Goal: Check status: Check status

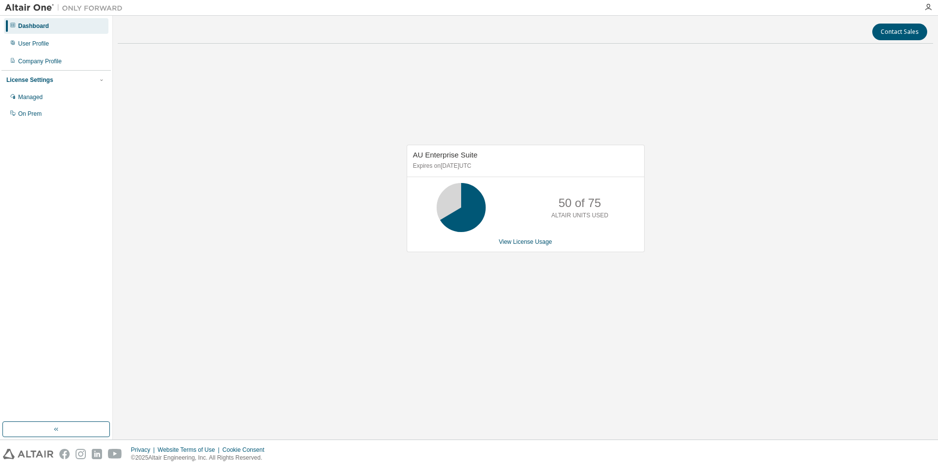
click at [658, 153] on div "AU Enterprise Suite Expires on [DATE] UTC 50 of 75 ALTAIR UNITS USED View Licen…" at bounding box center [525, 203] width 815 height 304
click at [484, 110] on div "AU Enterprise Suite Expires on [DATE] UTC 50 of 75 ALTAIR UNITS USED View Licen…" at bounding box center [525, 203] width 815 height 304
